Goal: Information Seeking & Learning: Find specific fact

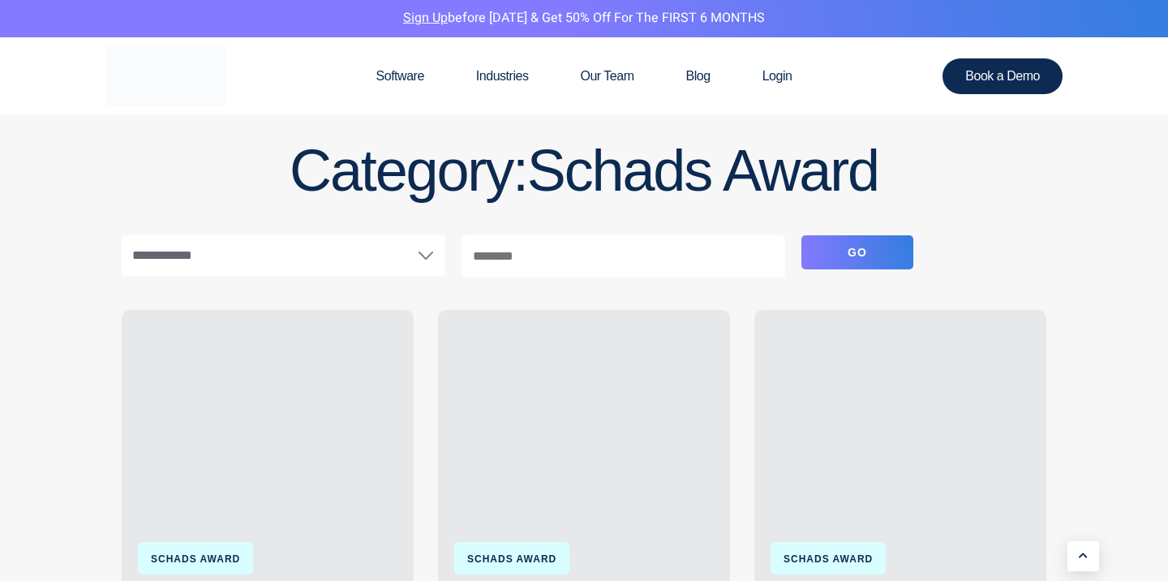
scroll to position [194, 0]
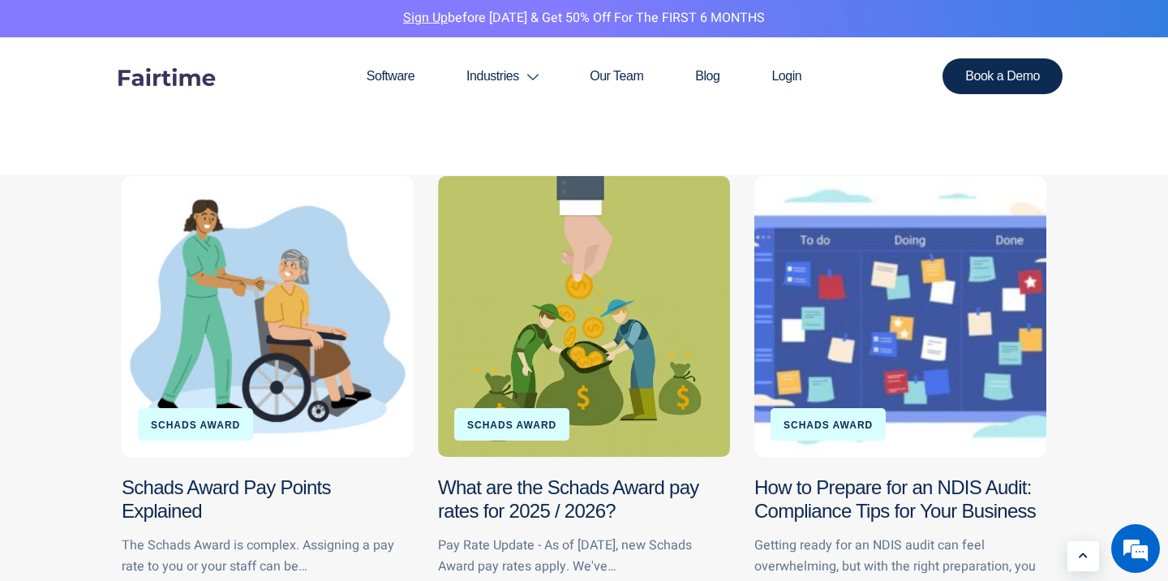
scroll to position [194, 0]
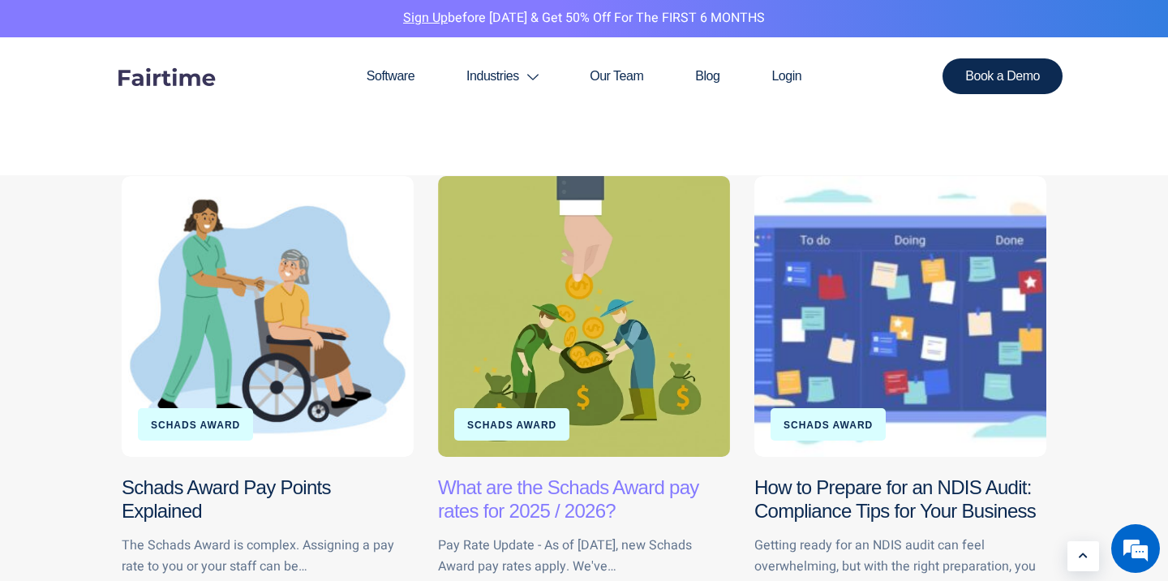
click at [539, 488] on link "What are the Schads Award pay rates for 2025 / 2026?" at bounding box center [568, 498] width 261 height 45
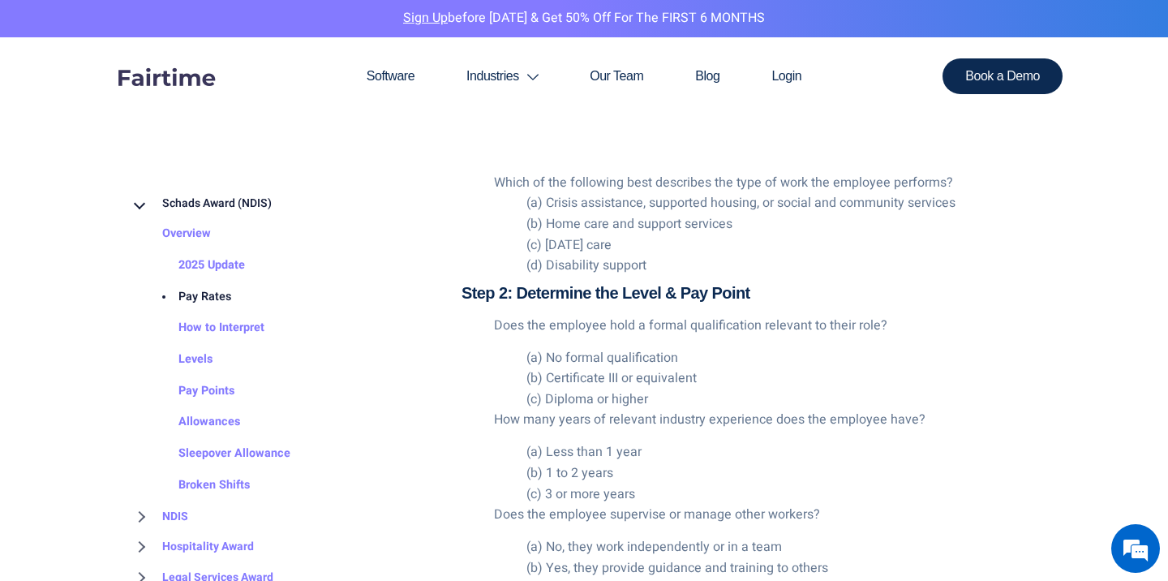
scroll to position [2562, 0]
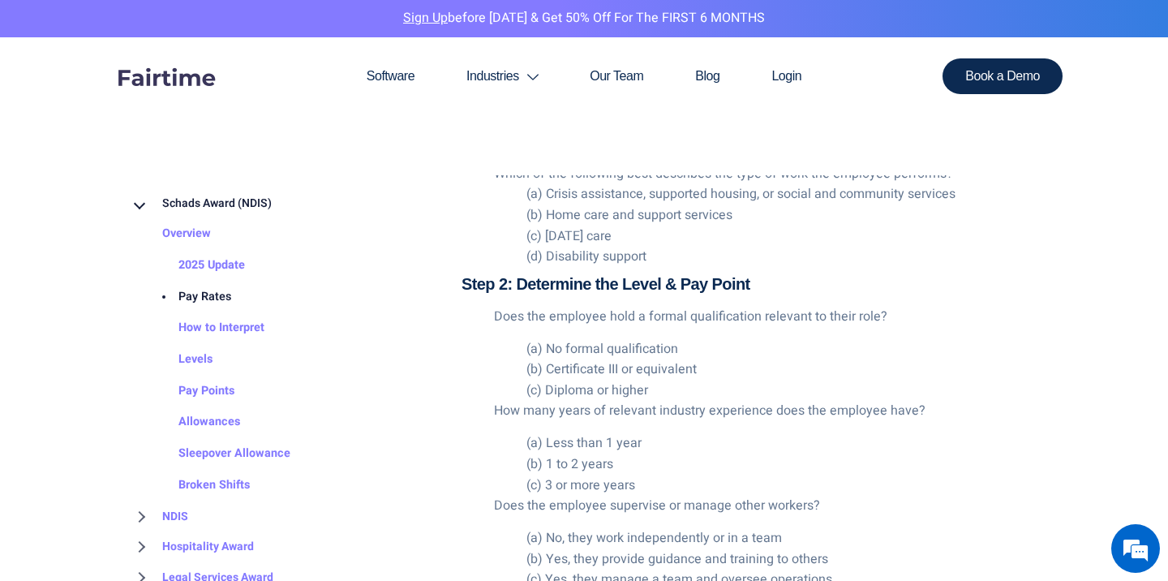
click at [583, 339] on li "(a) No formal qualification" at bounding box center [782, 349] width 512 height 21
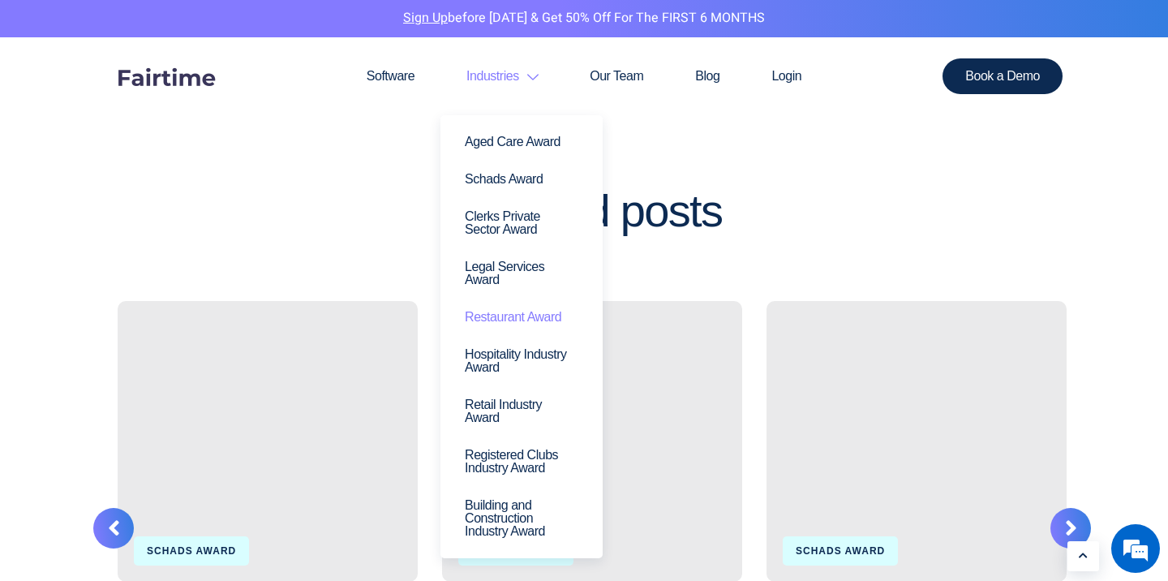
scroll to position [4263, 0]
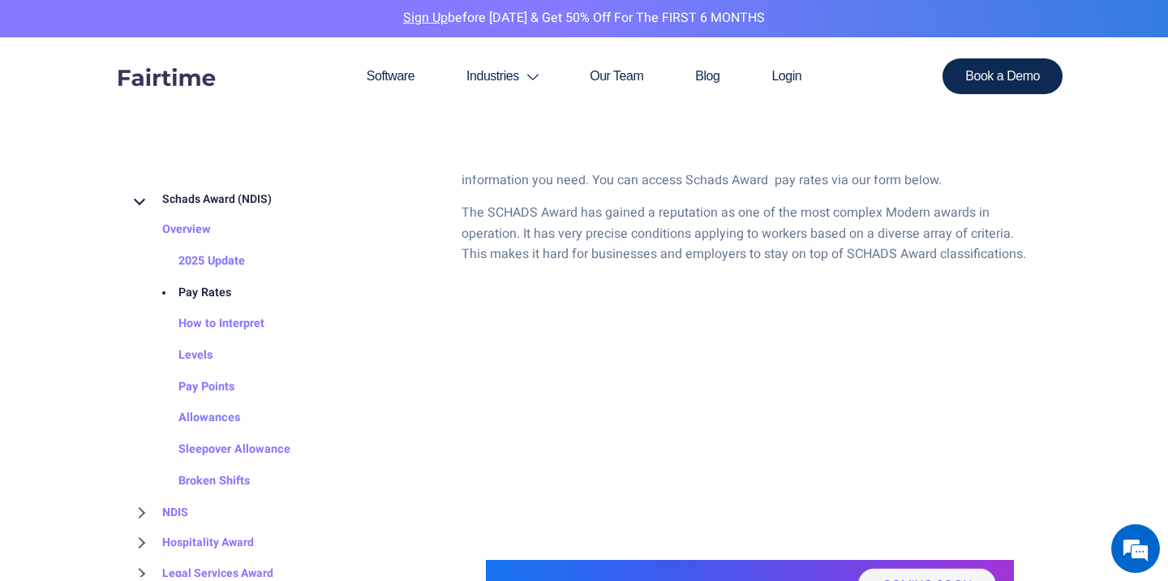
scroll to position [836, 0]
